Goal: Information Seeking & Learning: Learn about a topic

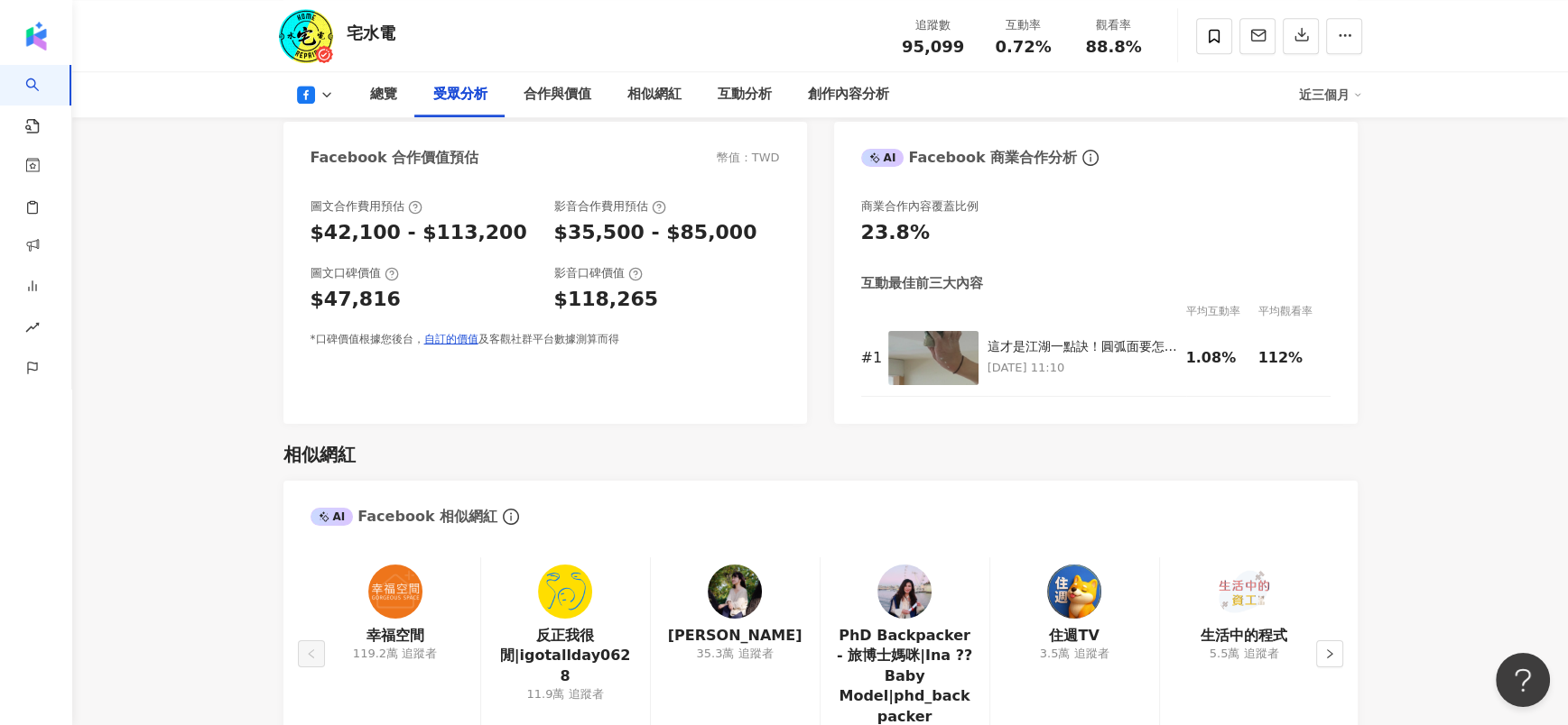
scroll to position [1621, 0]
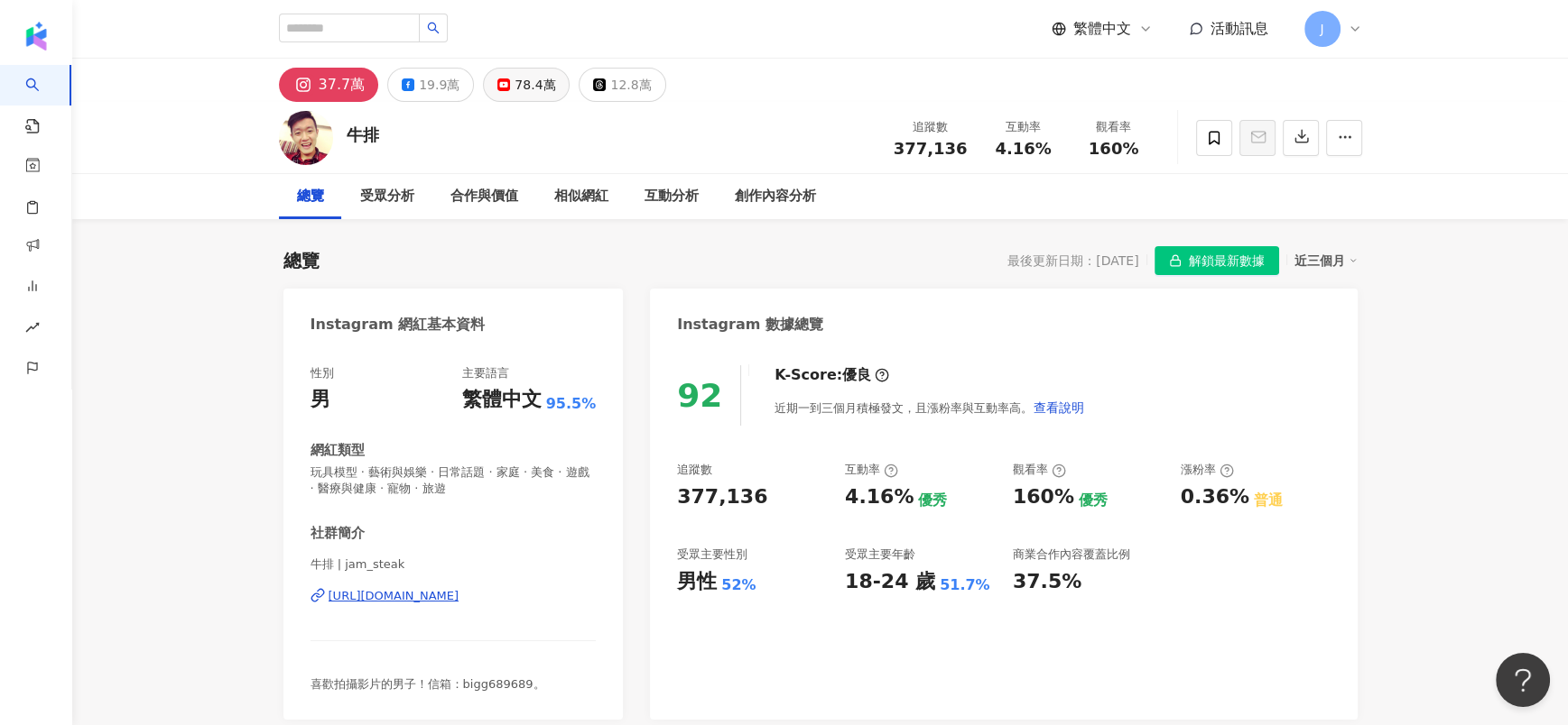
click at [515, 82] on div "78.4萬" at bounding box center [535, 85] width 41 height 25
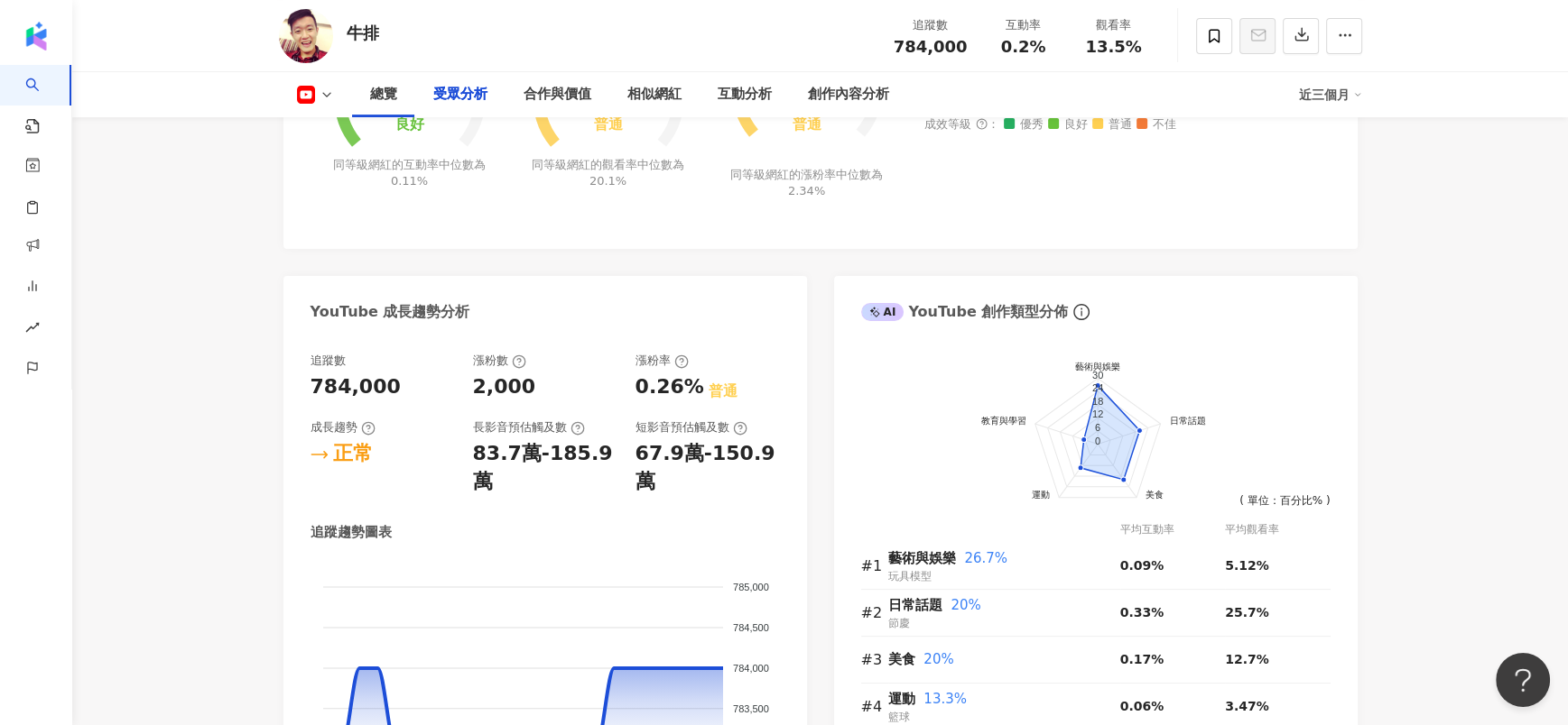
scroll to position [1624, 0]
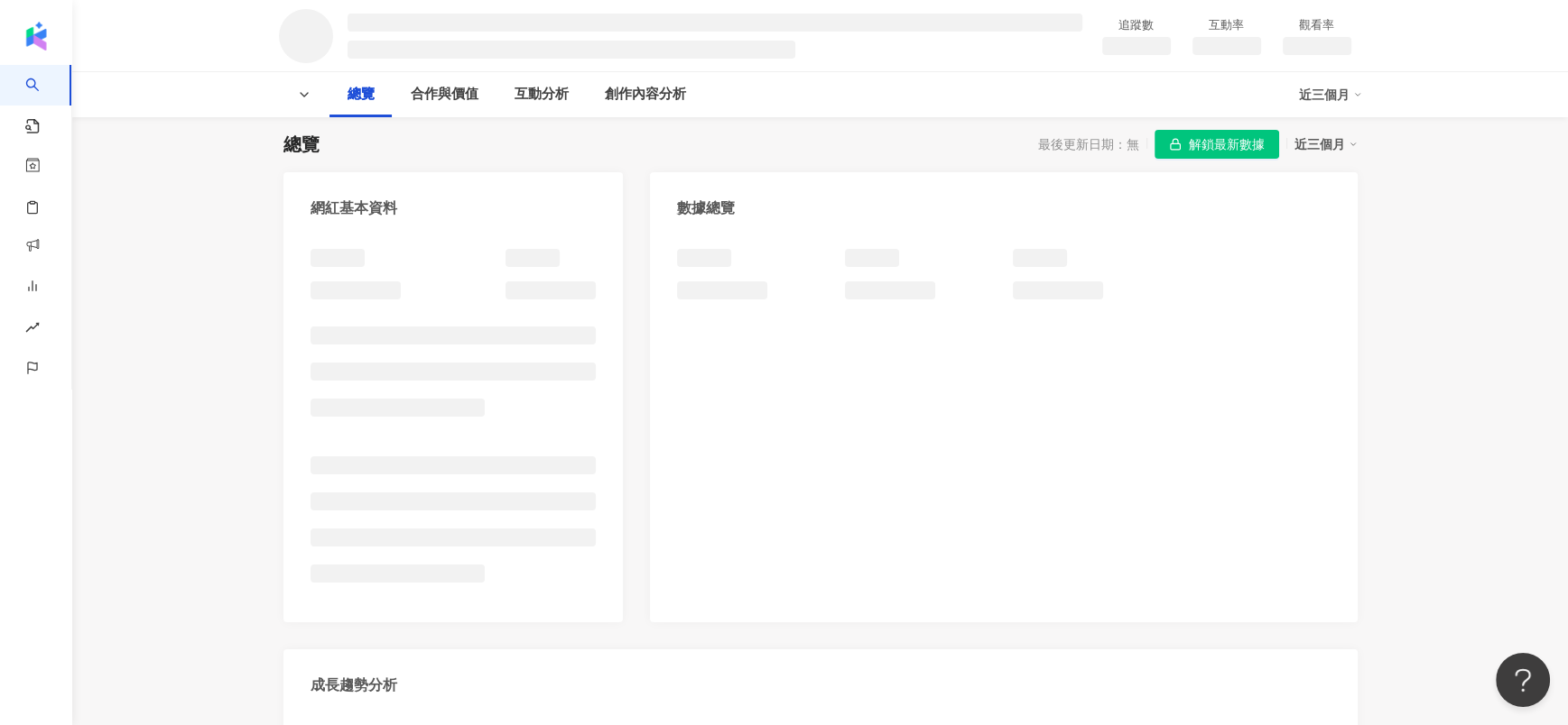
scroll to position [812, 0]
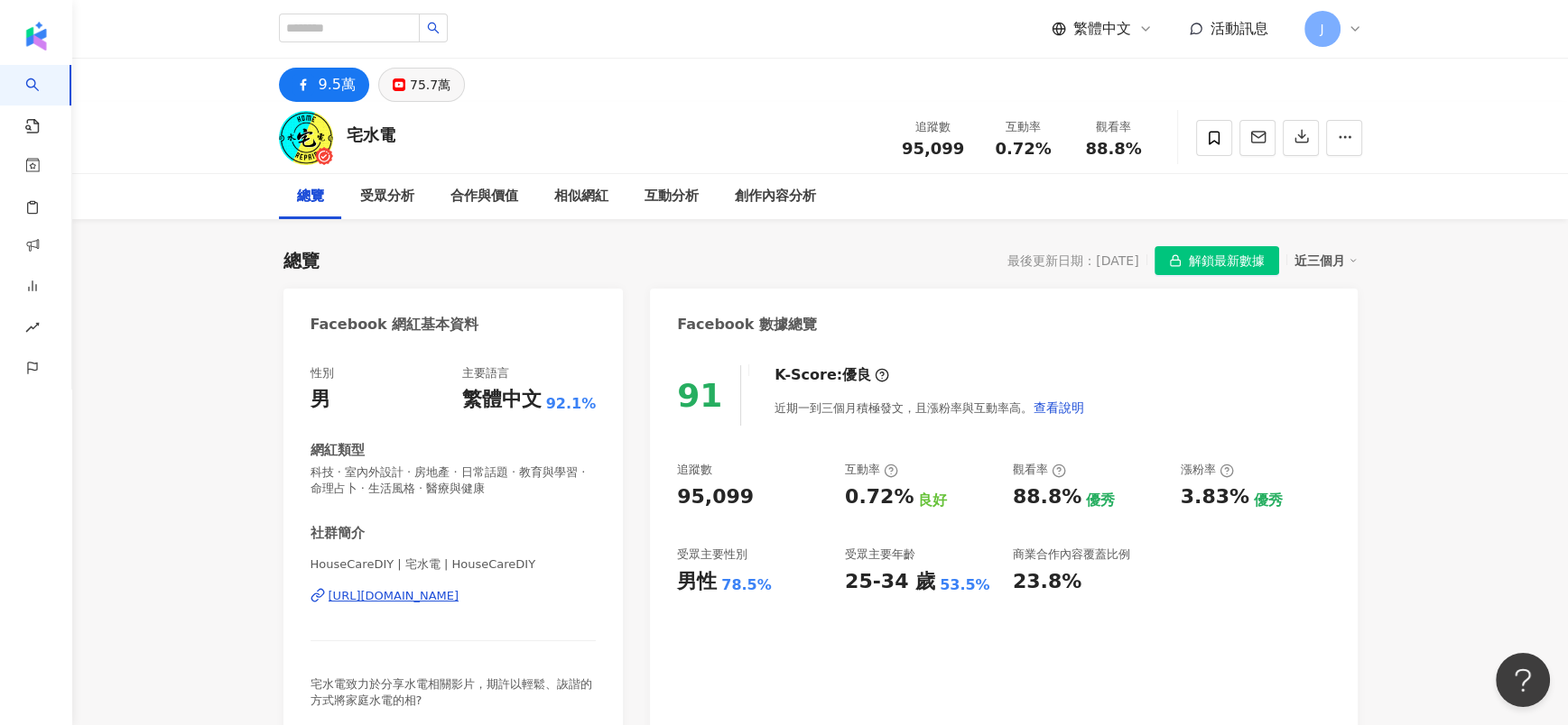
click at [412, 84] on div "75.7萬" at bounding box center [430, 85] width 41 height 25
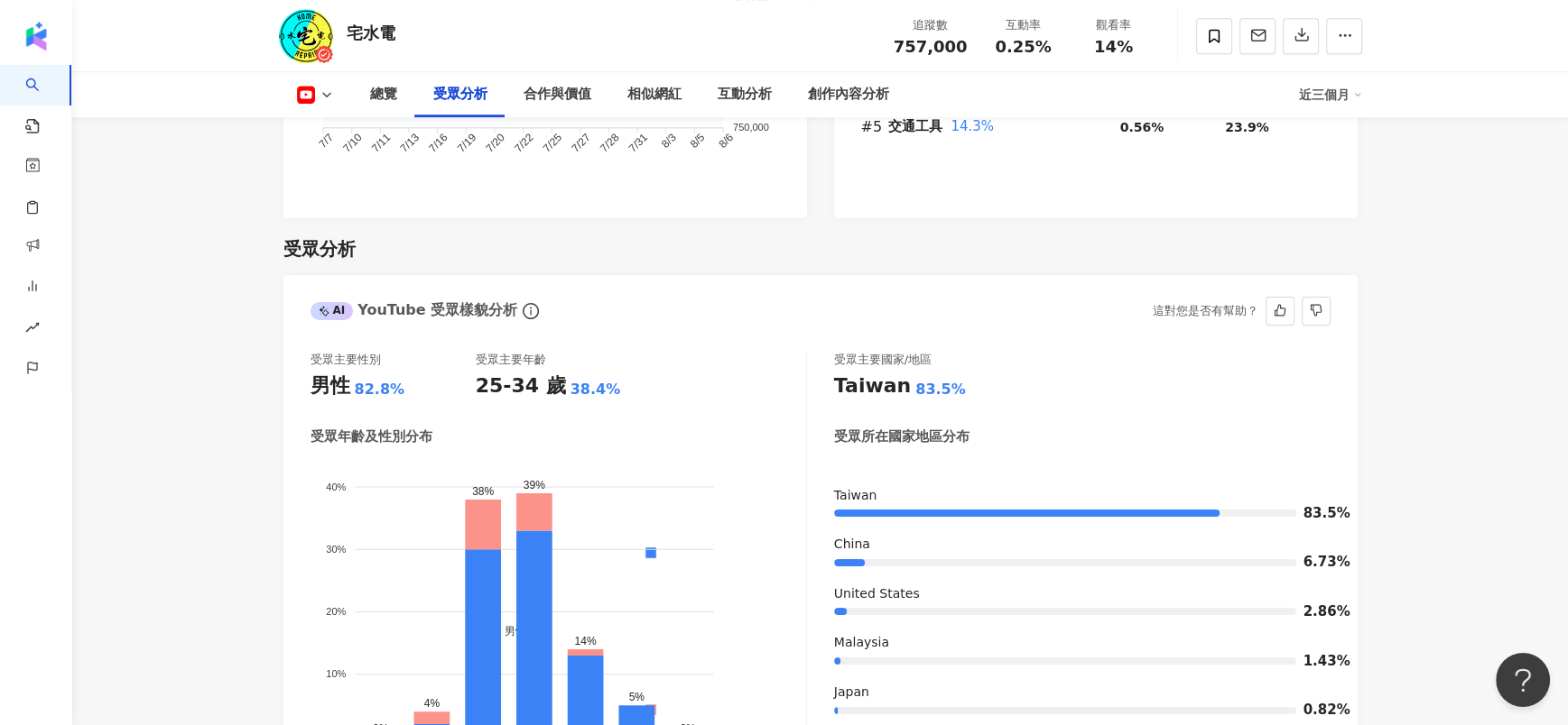
scroll to position [1624, 0]
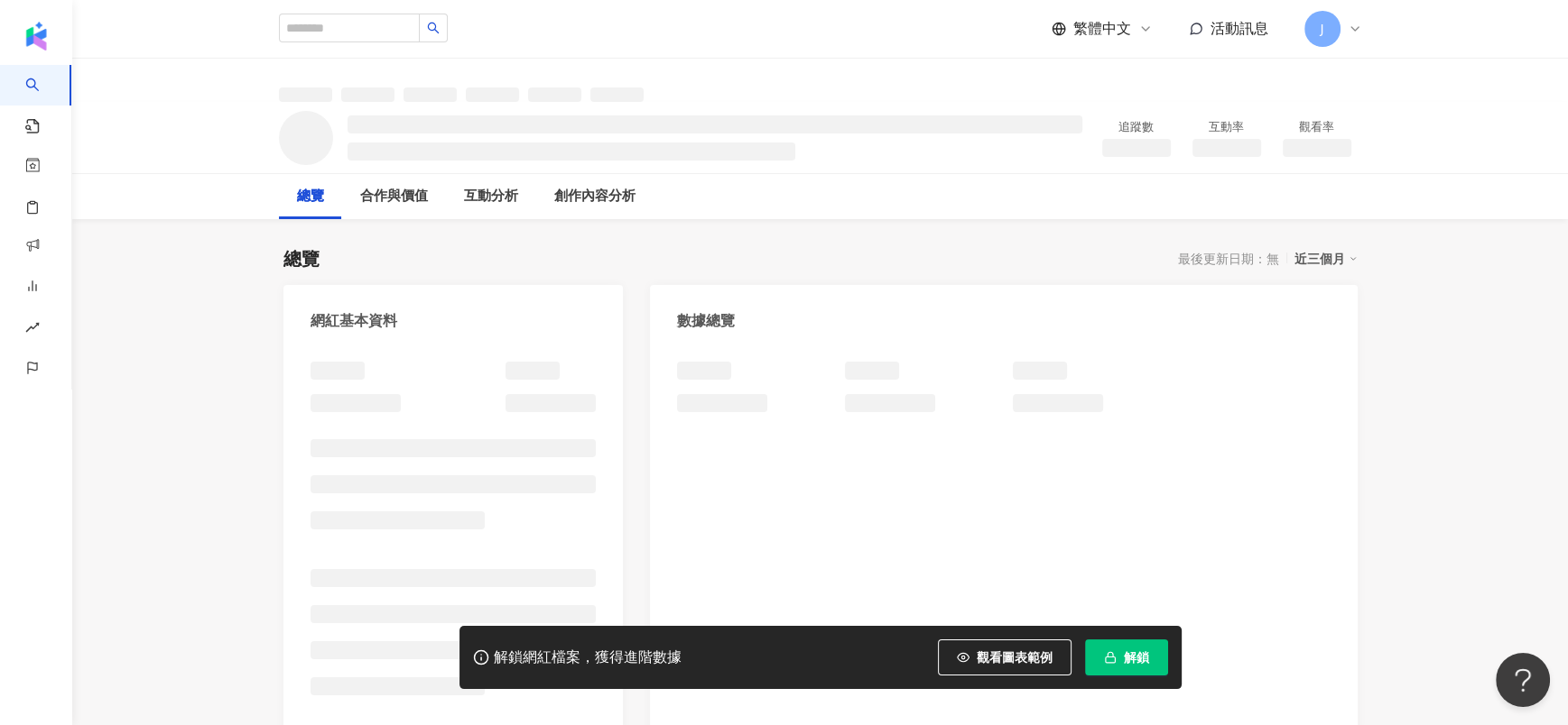
click at [1128, 669] on button "解鎖" at bounding box center [1127, 657] width 83 height 36
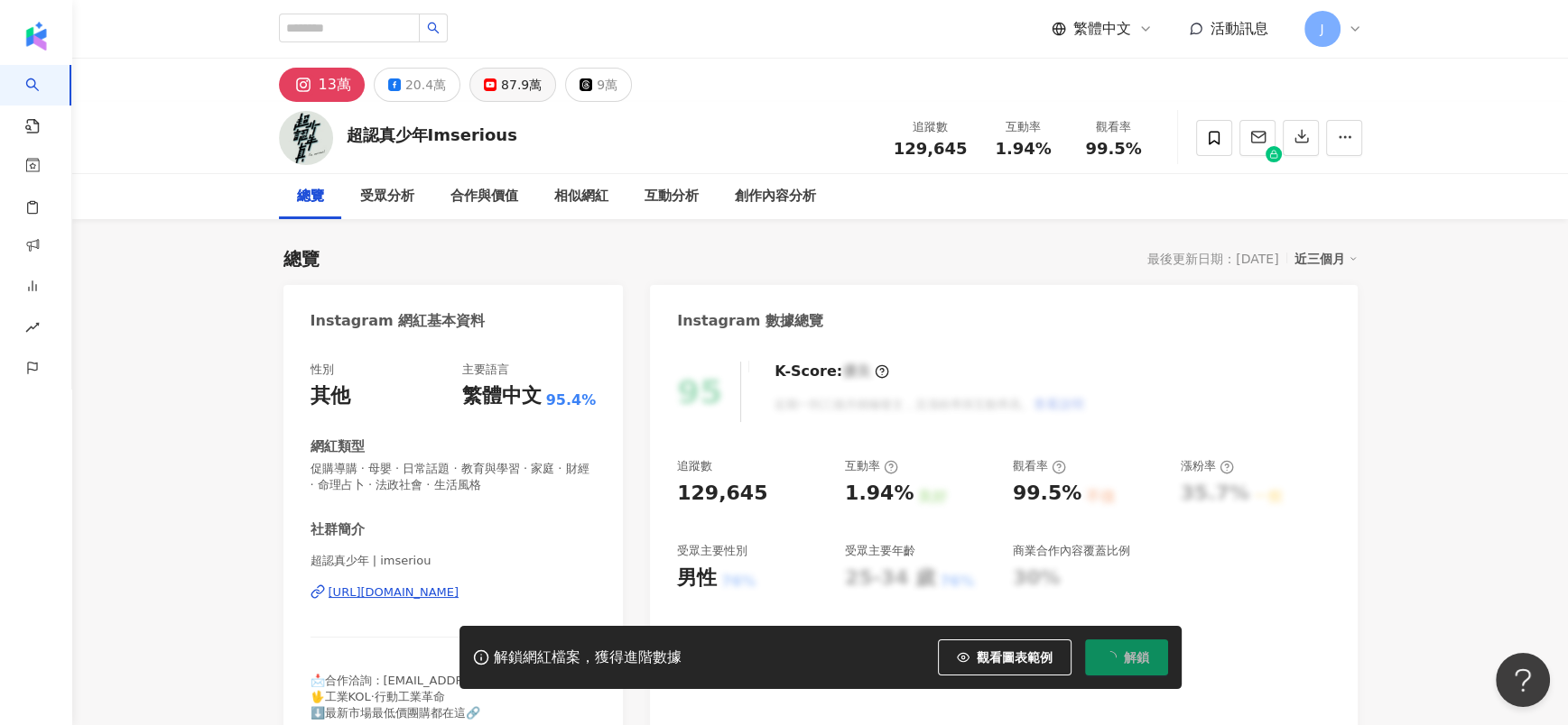
click at [492, 86] on button "87.9萬" at bounding box center [513, 84] width 87 height 34
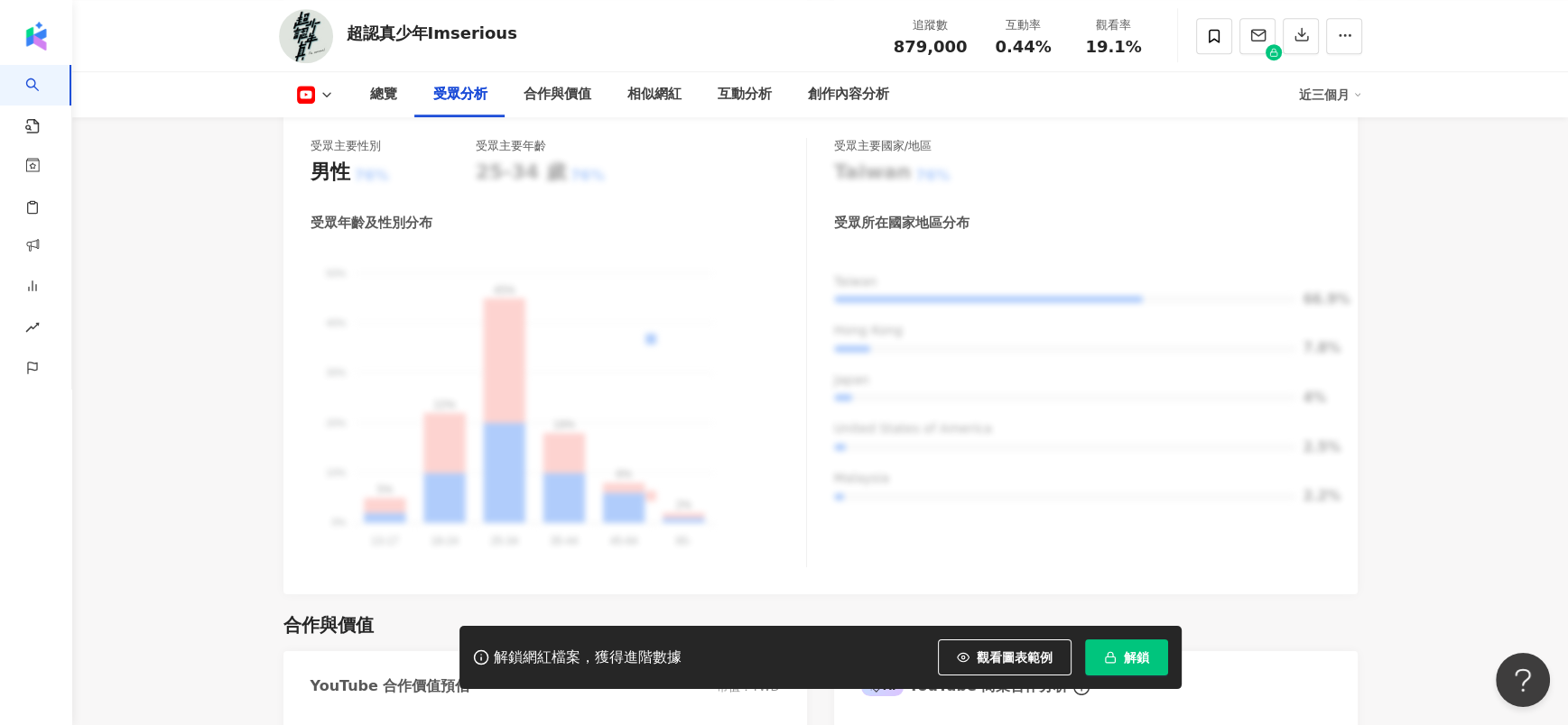
scroll to position [1624, 0]
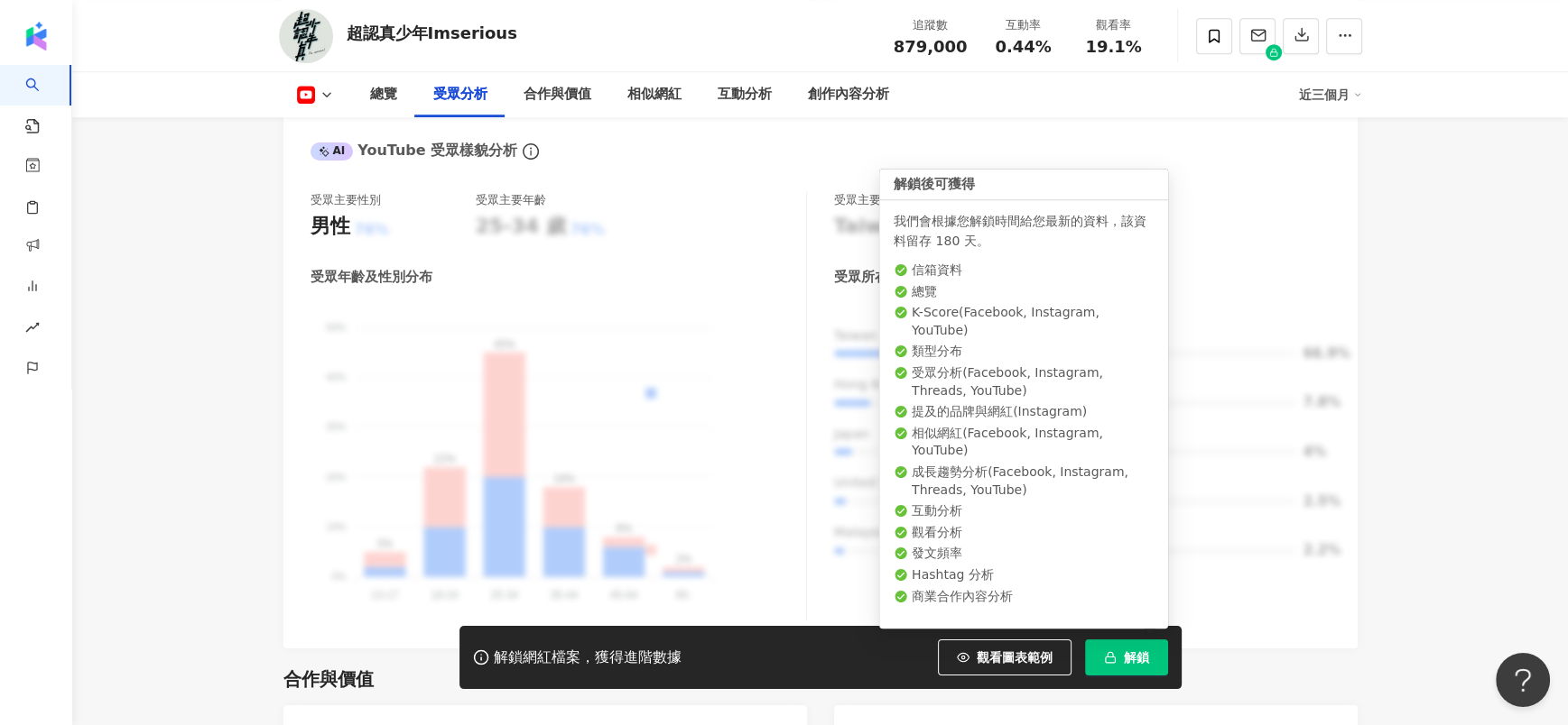
click at [1129, 660] on span "解鎖" at bounding box center [1137, 657] width 25 height 14
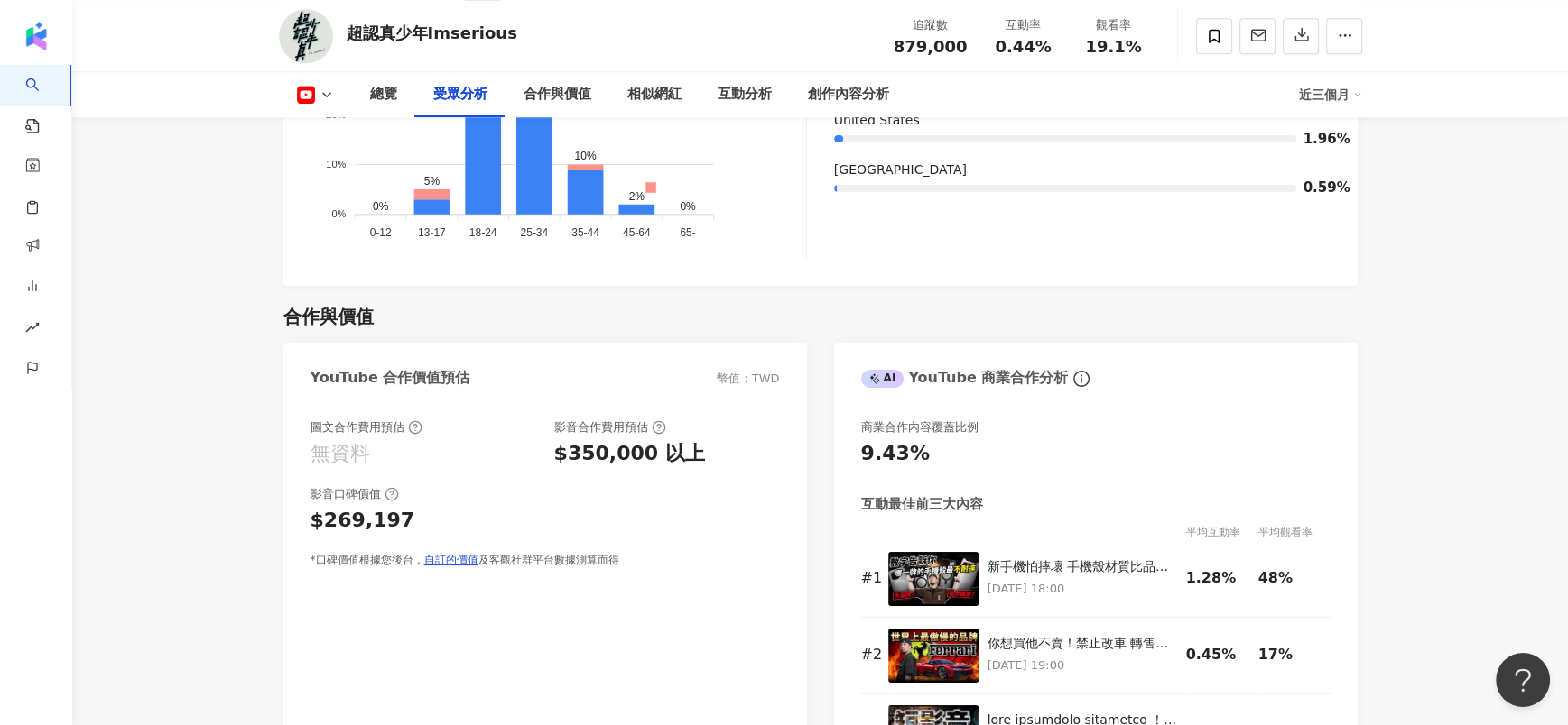
scroll to position [1601, 0]
